Goal: Book appointment/travel/reservation

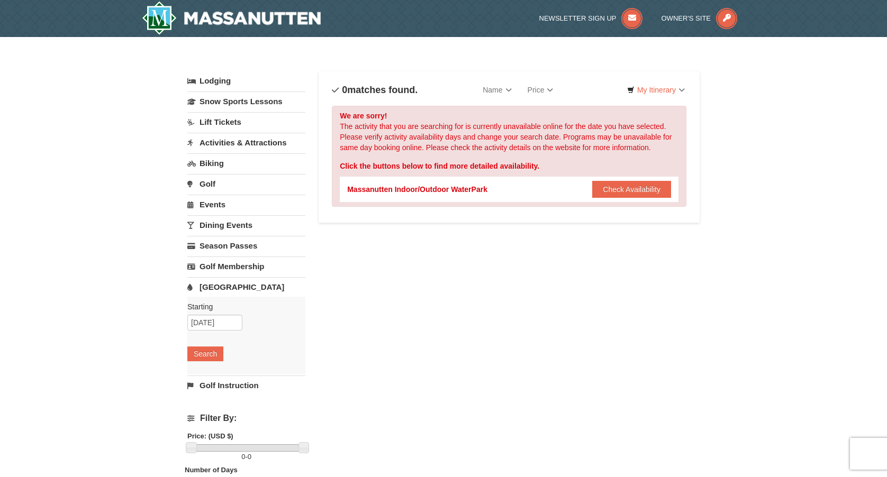
click at [216, 121] on link "Lift Tickets" at bounding box center [246, 122] width 118 height 20
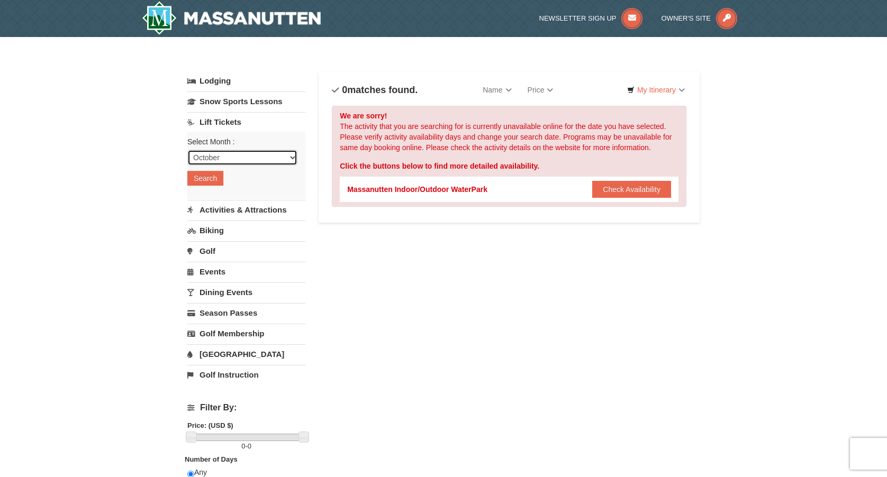
click at [224, 156] on select "October November December January February March April May June July August Sep…" at bounding box center [242, 158] width 110 height 16
select select "1"
click at [187, 150] on select "October November December January February March April May June July August Sep…" at bounding box center [242, 158] width 110 height 16
click at [210, 180] on button "Search" at bounding box center [205, 178] width 36 height 15
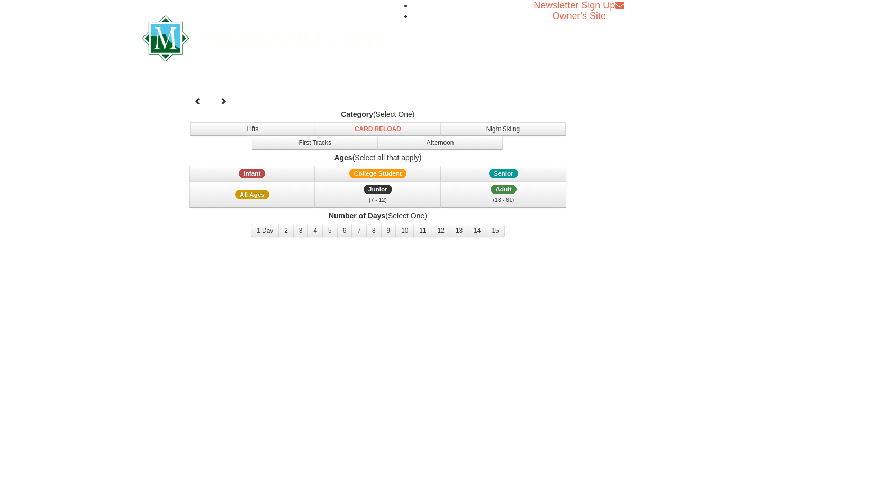
select select "1"
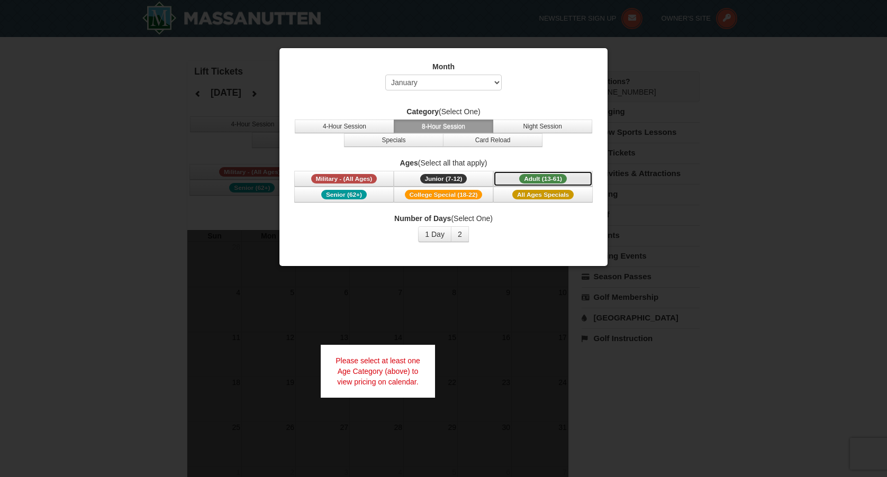
click at [558, 174] on span "Adult (13-61)" at bounding box center [543, 179] width 48 height 10
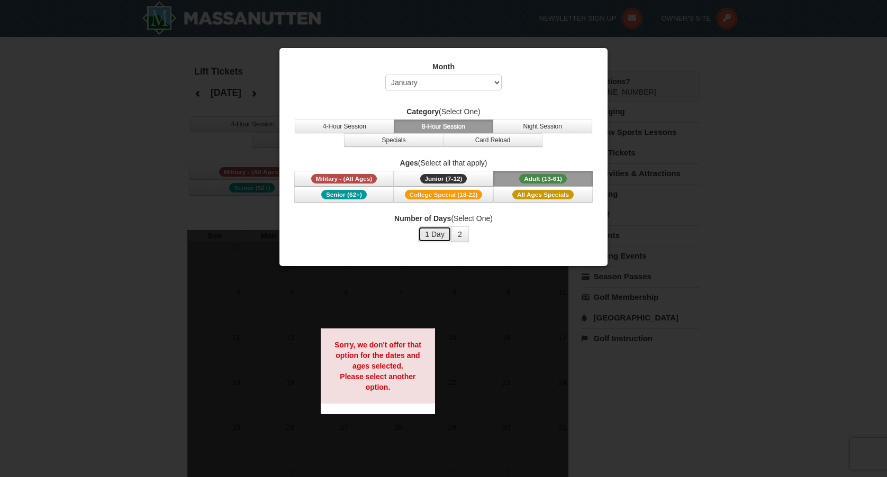
click at [432, 234] on button "1 Day" at bounding box center [434, 235] width 33 height 16
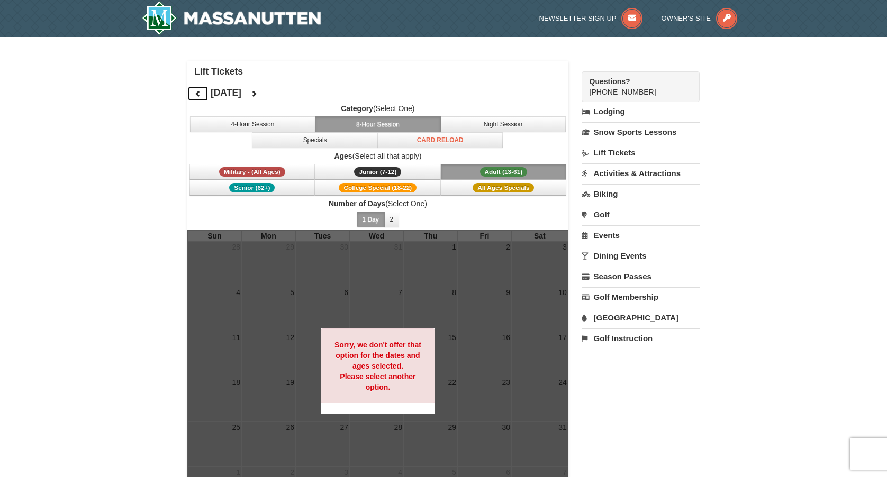
click at [195, 93] on icon at bounding box center [197, 93] width 7 height 7
click at [202, 95] on button at bounding box center [197, 94] width 21 height 16
click at [258, 92] on icon at bounding box center [253, 93] width 7 height 7
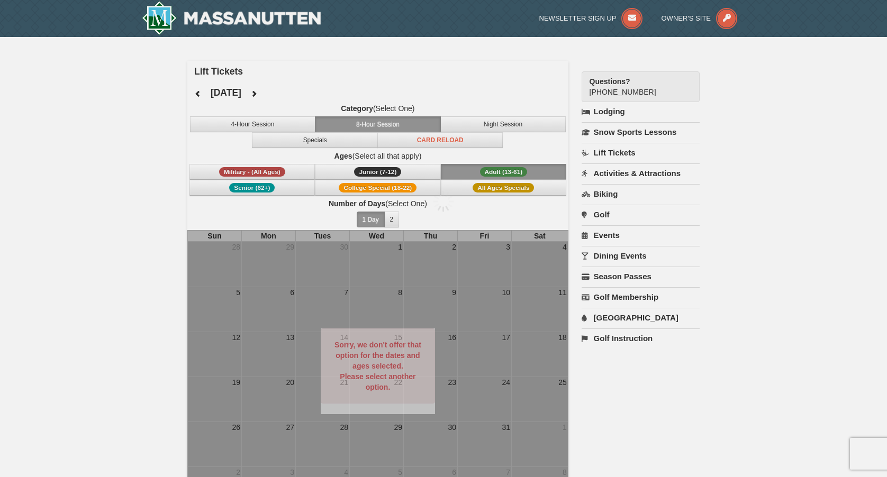
click at [298, 92] on div at bounding box center [443, 238] width 887 height 477
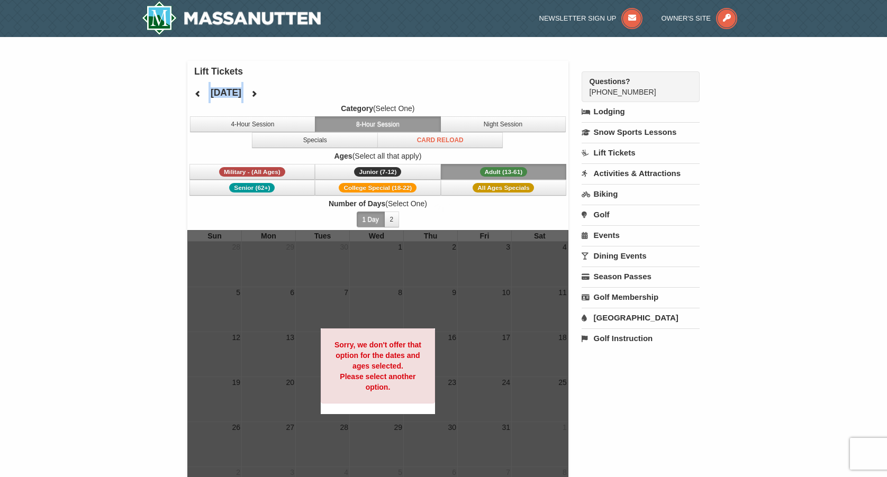
click at [298, 92] on div "October 2025 Category (Select One) 4-Hour Session 8-Hour Session Night Session …" at bounding box center [377, 156] width 381 height 148
click at [258, 93] on icon at bounding box center [253, 93] width 7 height 7
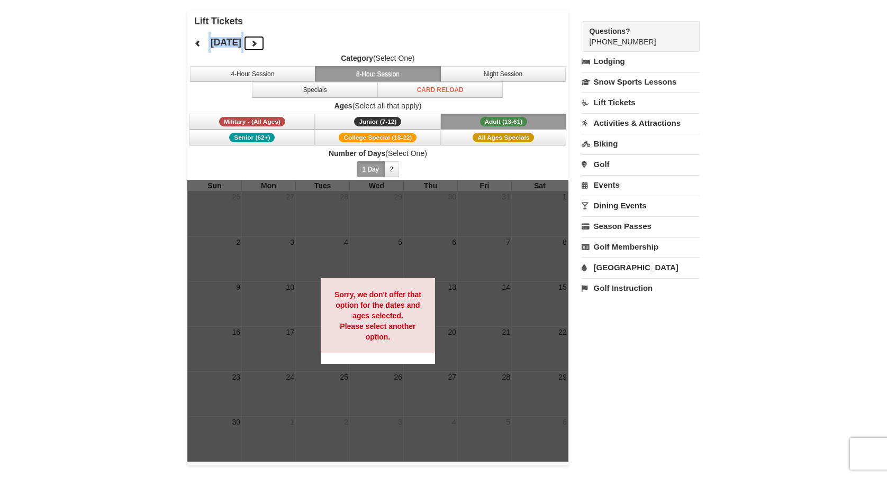
scroll to position [53, 0]
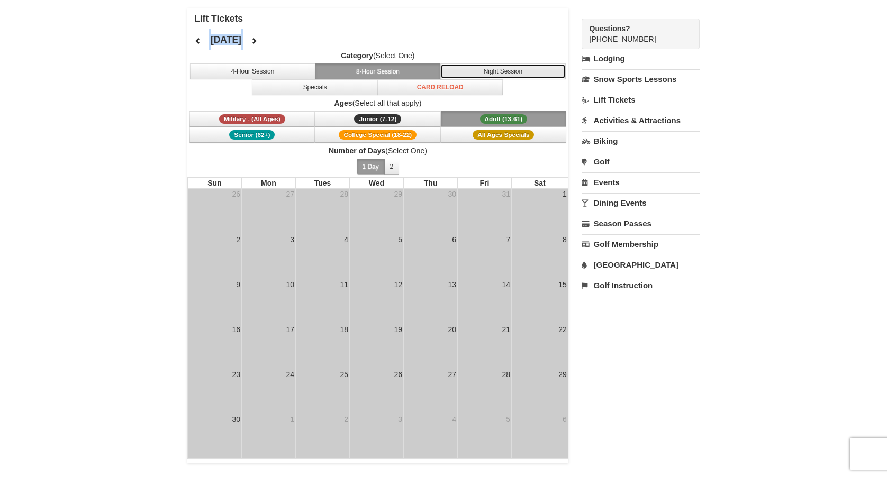
click at [500, 71] on button "Night Session" at bounding box center [503, 72] width 126 height 16
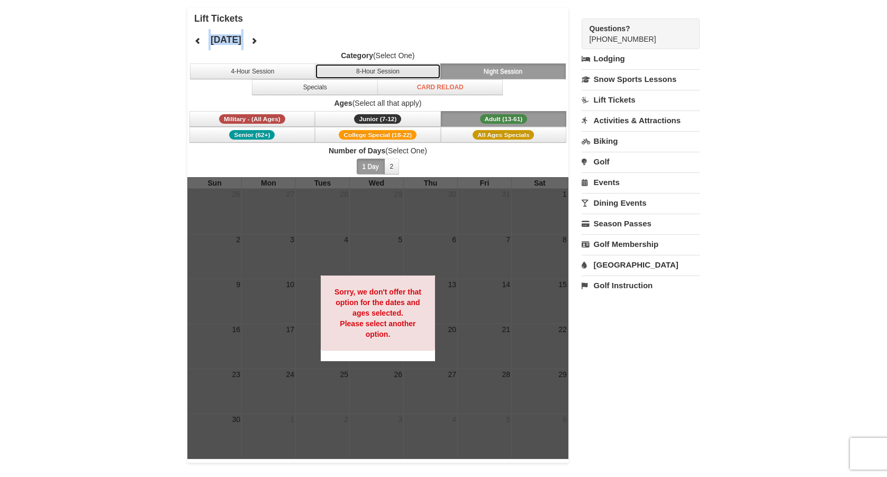
click at [377, 69] on button "8-Hour Session" at bounding box center [378, 72] width 126 height 16
